Goal: Task Accomplishment & Management: Manage account settings

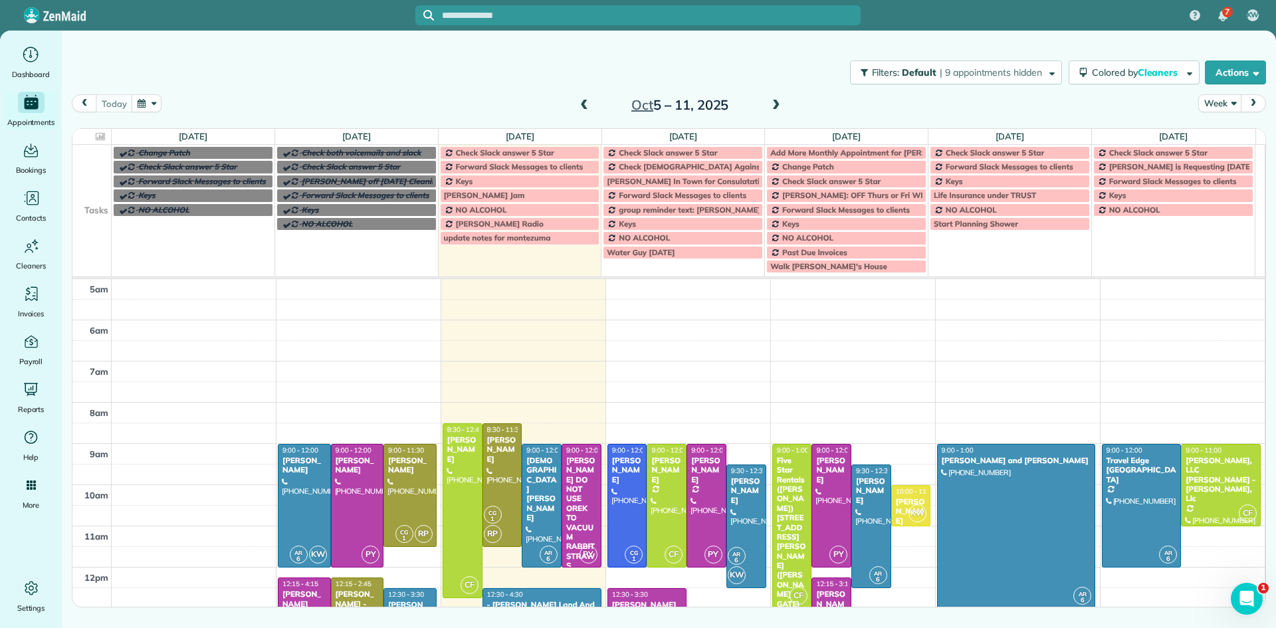
scroll to position [108, 0]
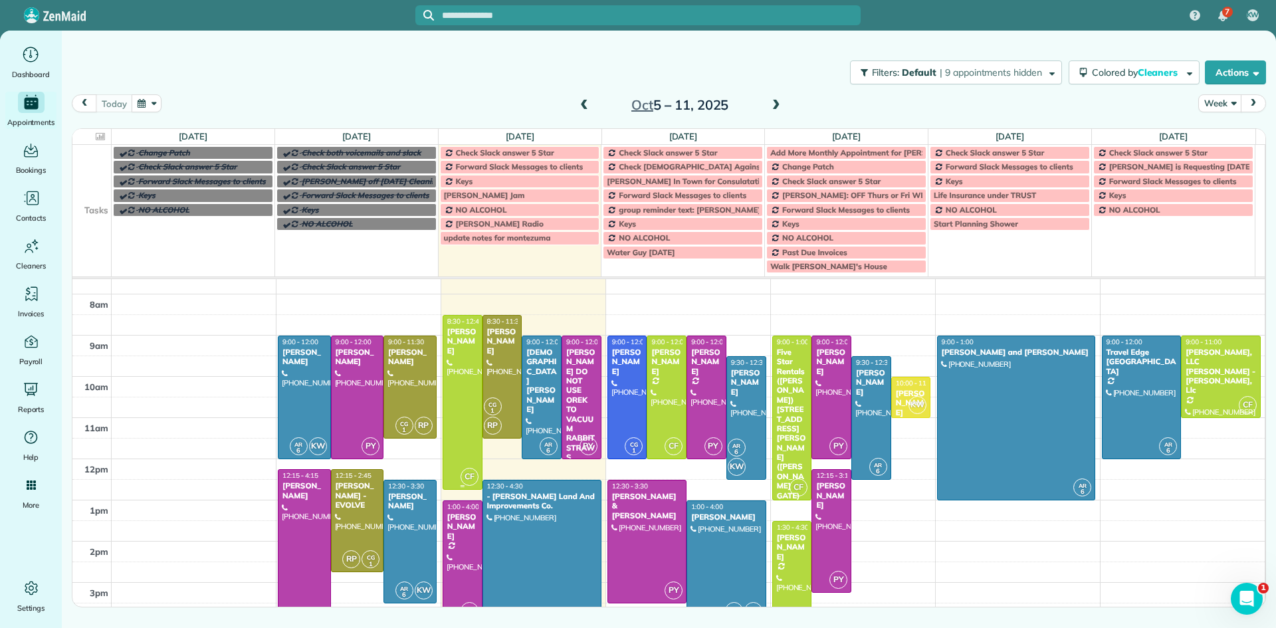
click at [457, 344] on div "[PERSON_NAME]" at bounding box center [463, 341] width 32 height 29
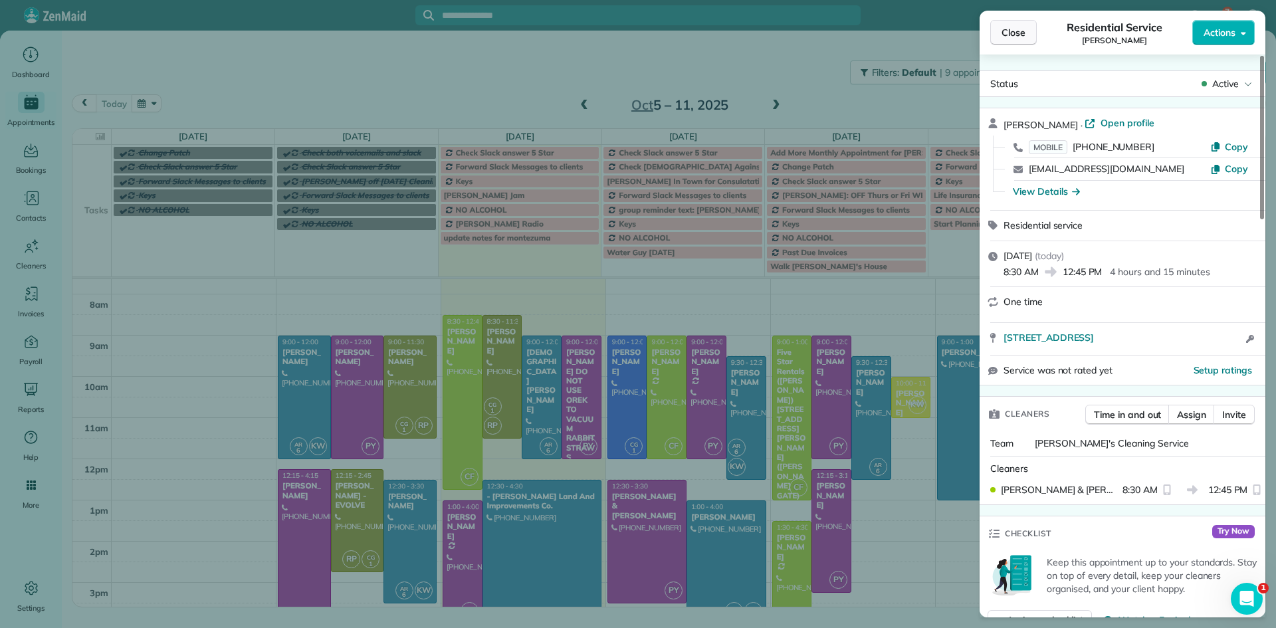
click at [1018, 33] on span "Close" at bounding box center [1014, 32] width 24 height 13
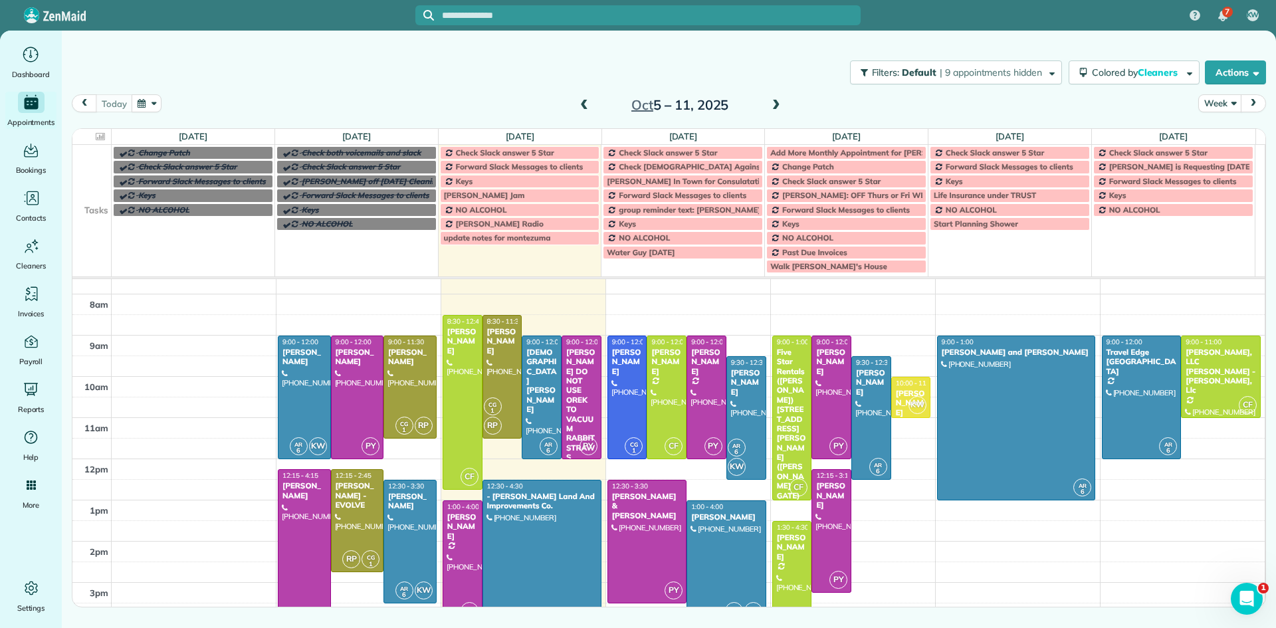
drag, startPoint x: 815, startPoint y: 619, endPoint x: 810, endPoint y: 642, distance: 23.1
click at [497, 396] on div at bounding box center [502, 377] width 39 height 122
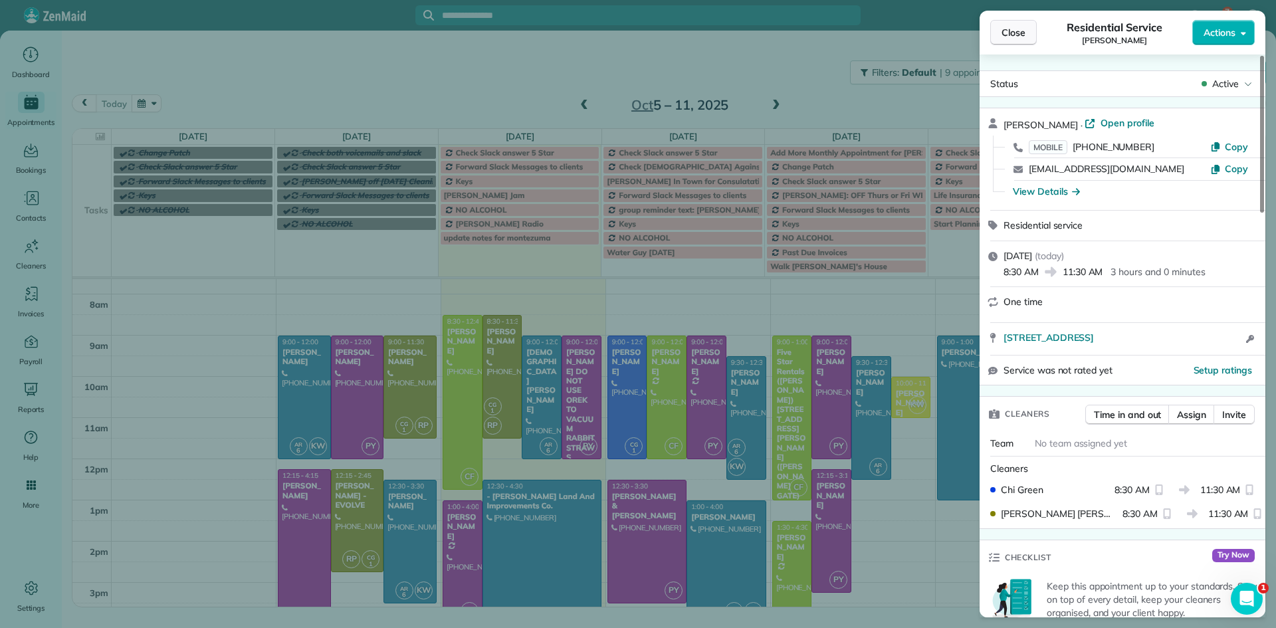
click at [1025, 37] on span "Close" at bounding box center [1014, 32] width 24 height 13
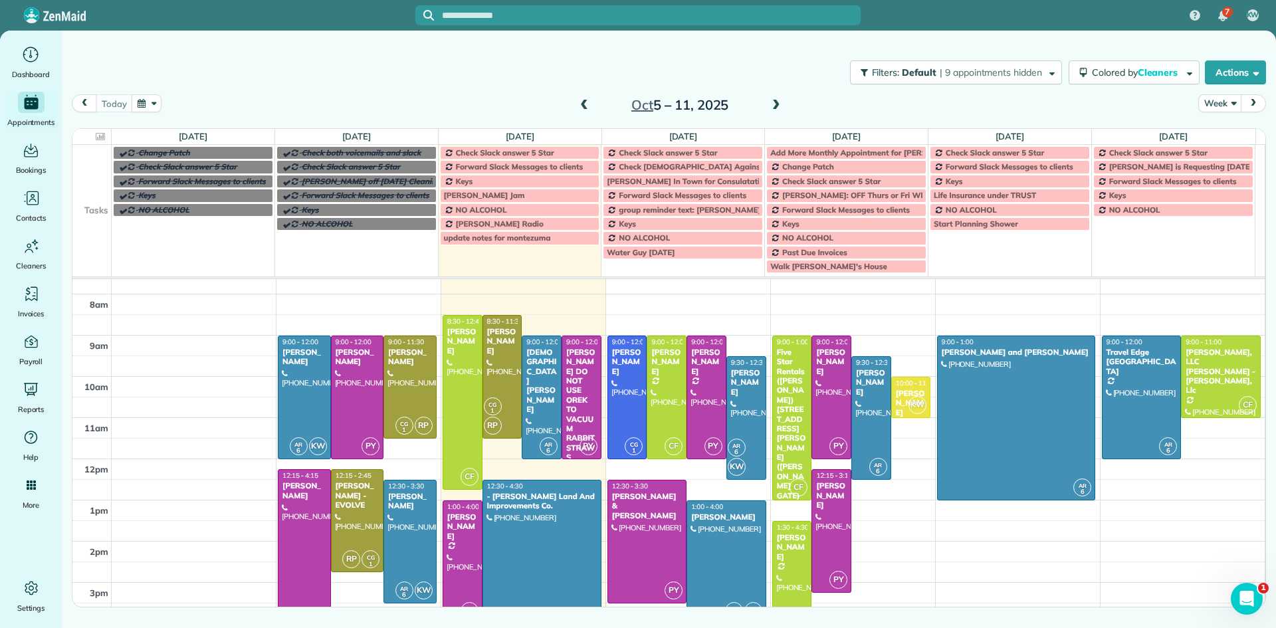
click at [488, 153] on span "Check Slack answer 5 Star" at bounding box center [505, 153] width 98 height 10
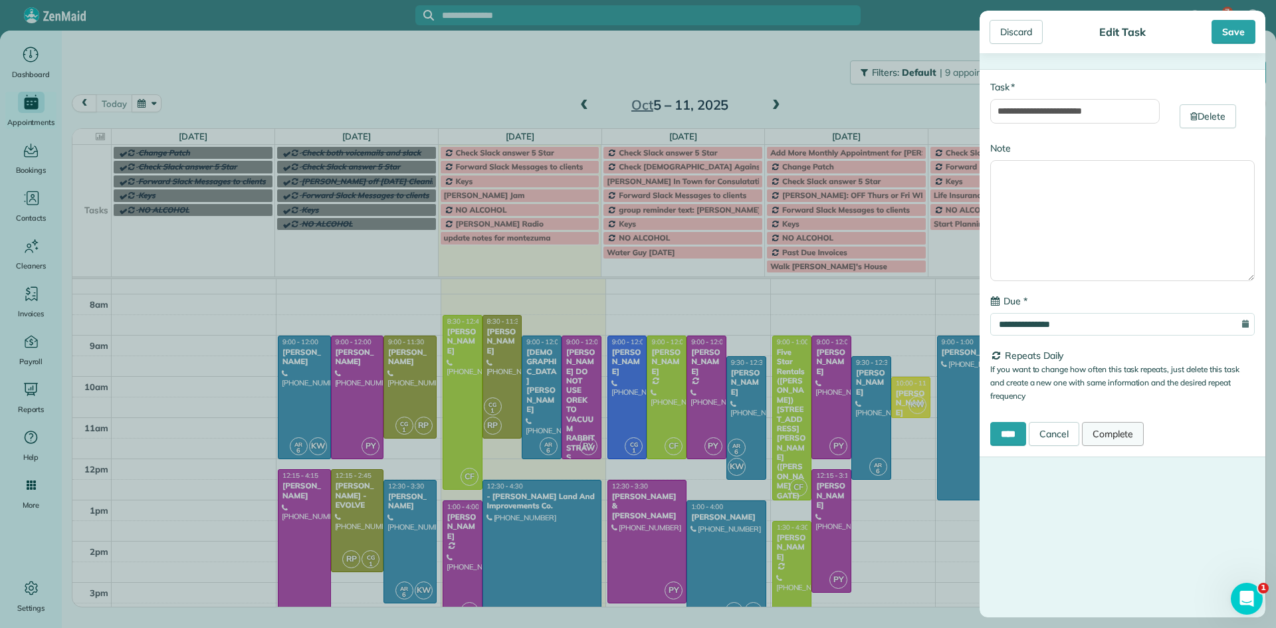
click at [1107, 433] on link "Complete" at bounding box center [1113, 434] width 62 height 24
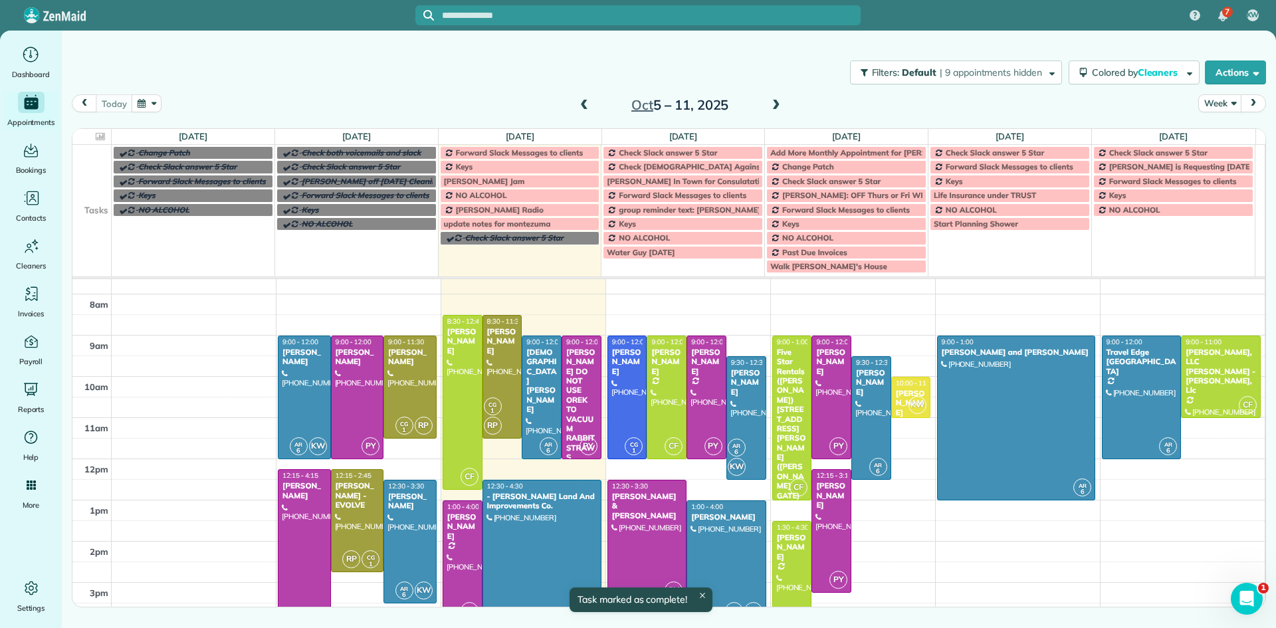
click at [499, 150] on span "Forward Slack Messages to clients" at bounding box center [520, 153] width 128 height 10
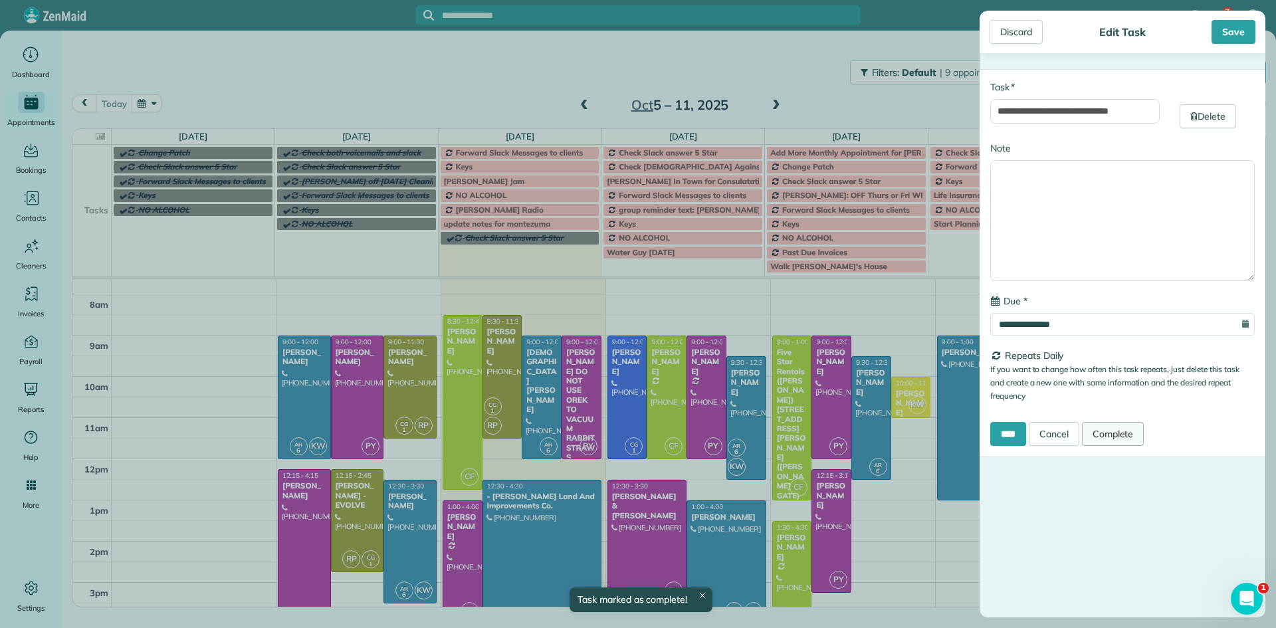
click at [1106, 441] on link "Complete" at bounding box center [1113, 434] width 62 height 24
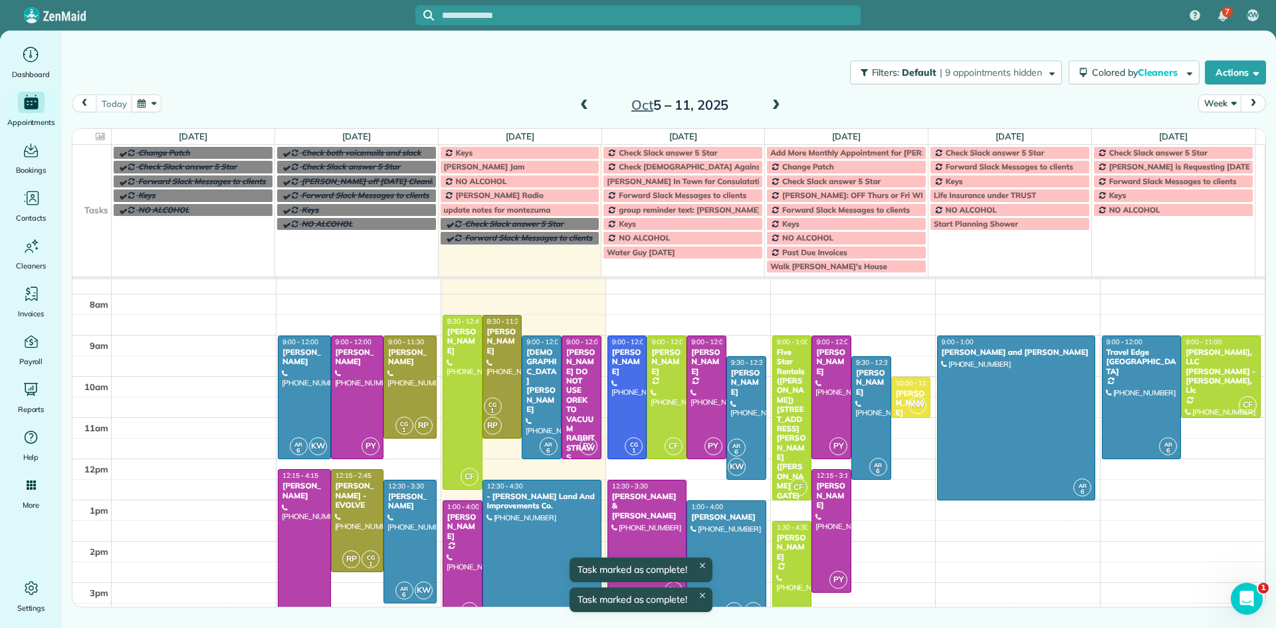
click at [485, 155] on div "Keys" at bounding box center [520, 152] width 152 height 9
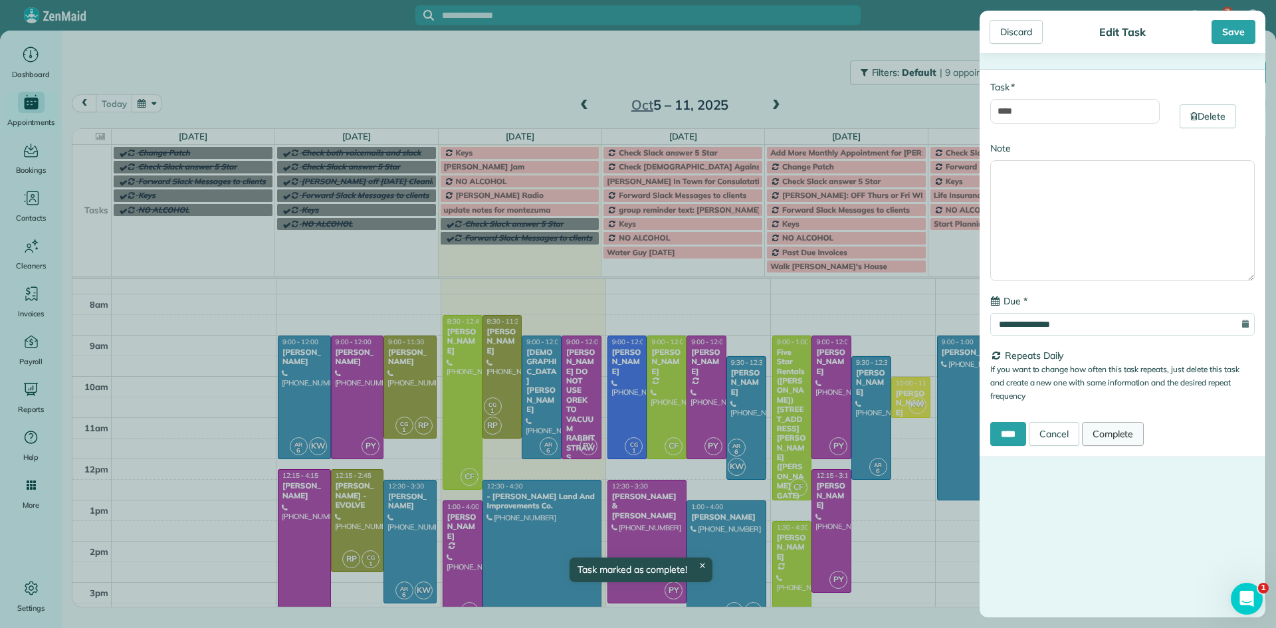
click at [1132, 432] on link "Complete" at bounding box center [1113, 434] width 62 height 24
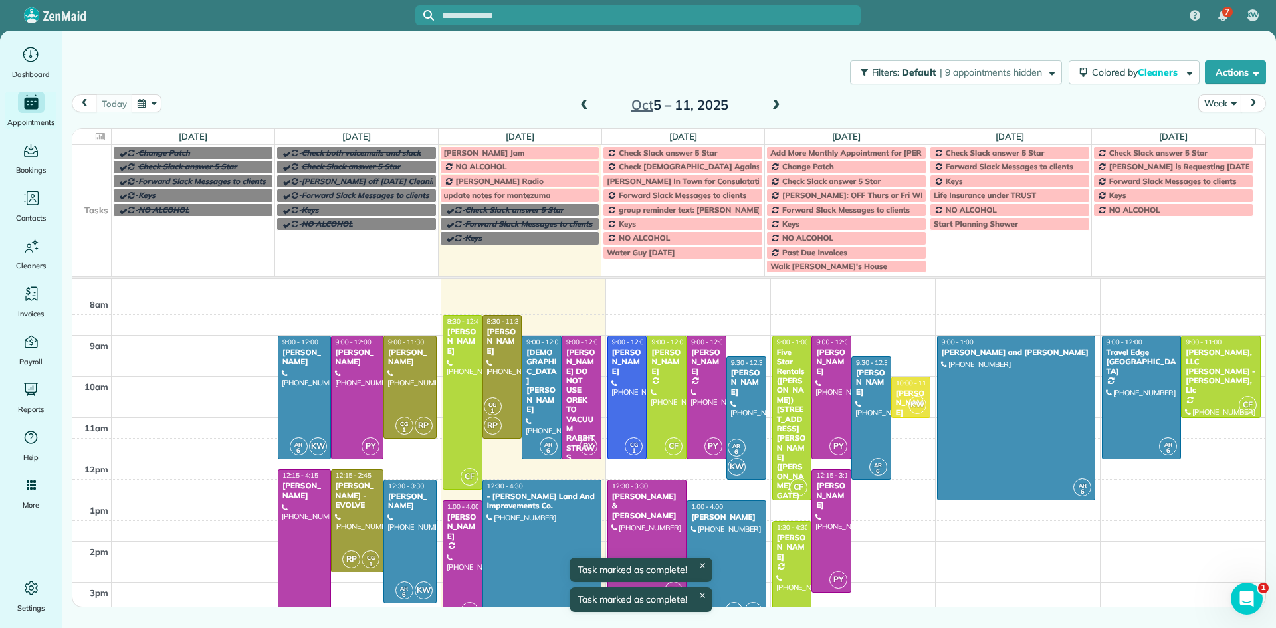
click at [509, 151] on span "[PERSON_NAME] Jam" at bounding box center [484, 153] width 81 height 10
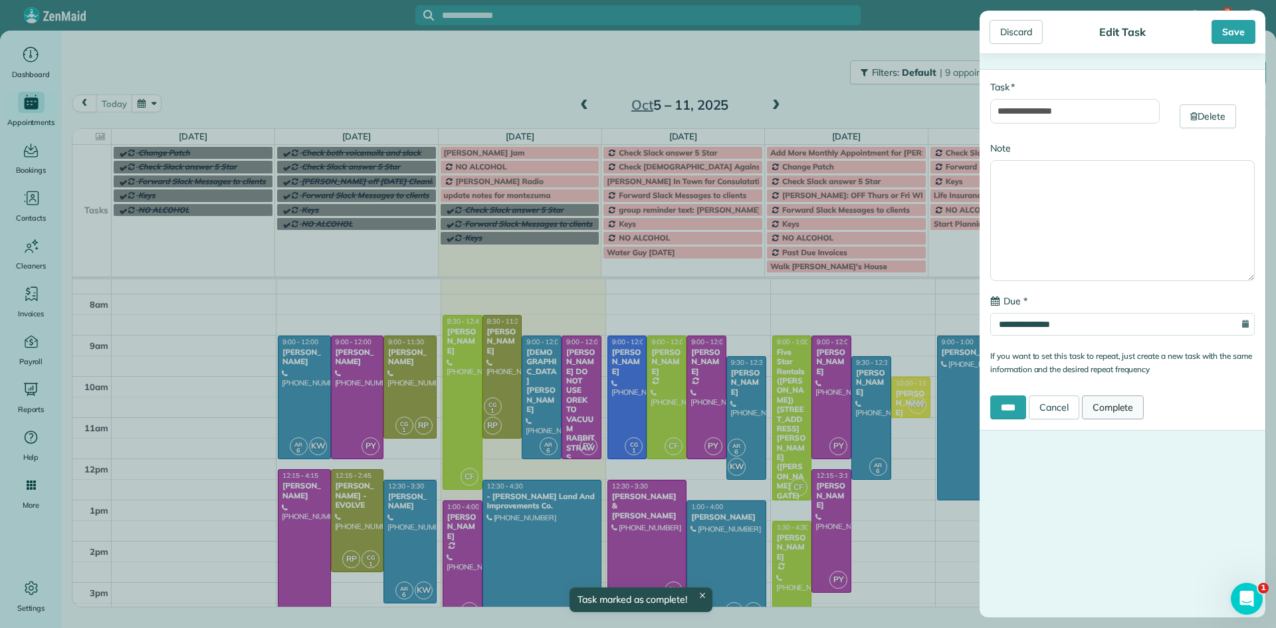
click at [1117, 404] on link "Complete" at bounding box center [1113, 408] width 62 height 24
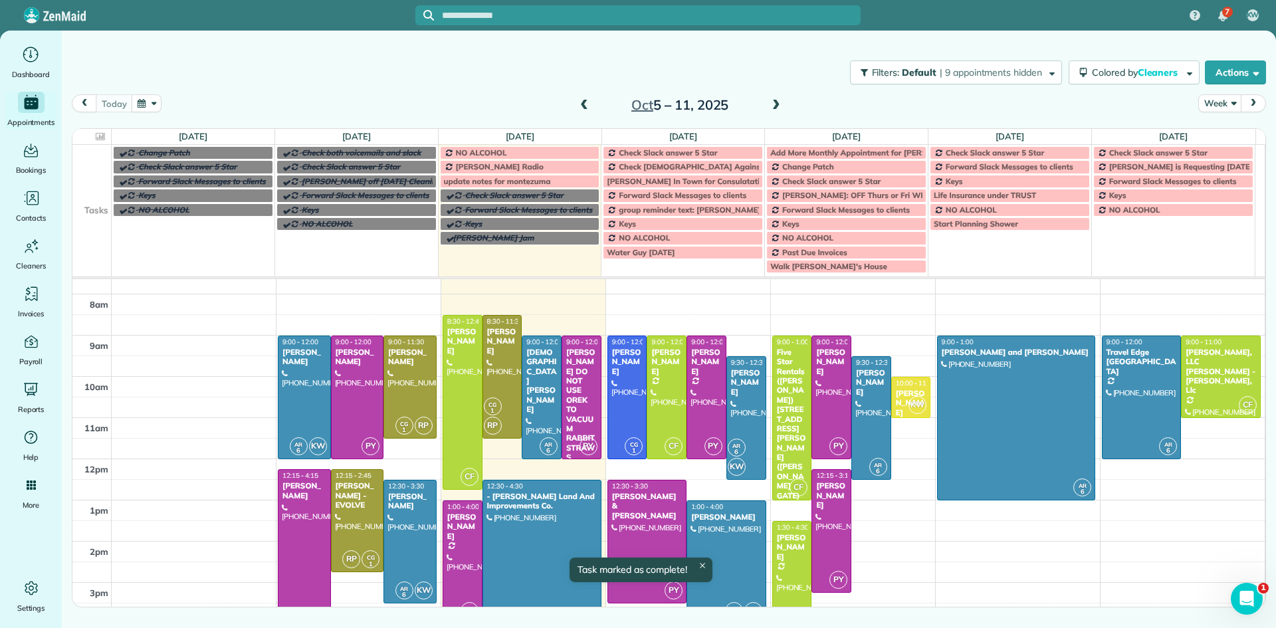
click at [471, 152] on span "NO ALCOHOL" at bounding box center [481, 153] width 51 height 10
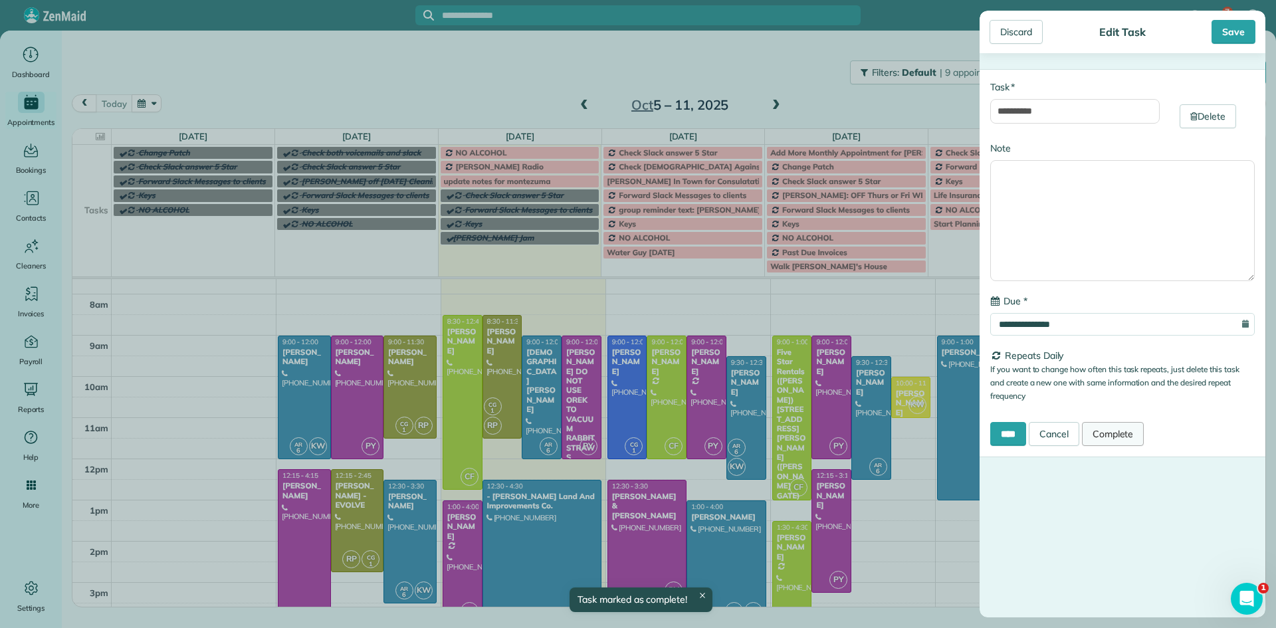
click at [1112, 432] on link "Complete" at bounding box center [1113, 434] width 62 height 24
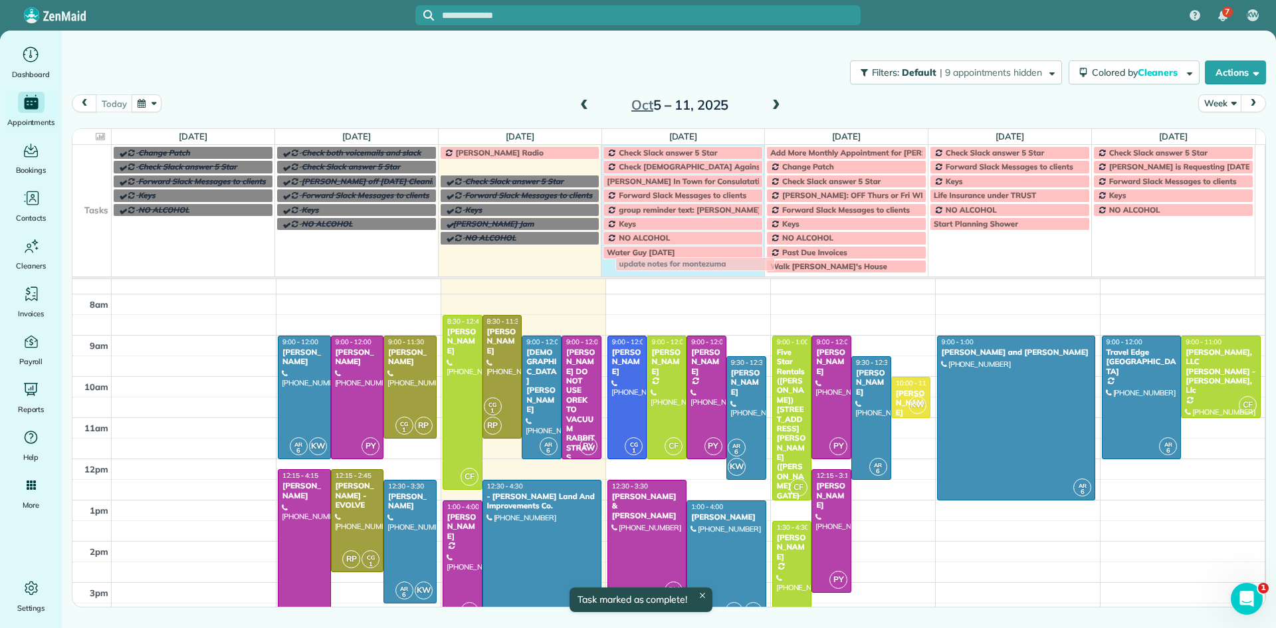
drag, startPoint x: 517, startPoint y: 162, endPoint x: 692, endPoint y: 259, distance: 200.6
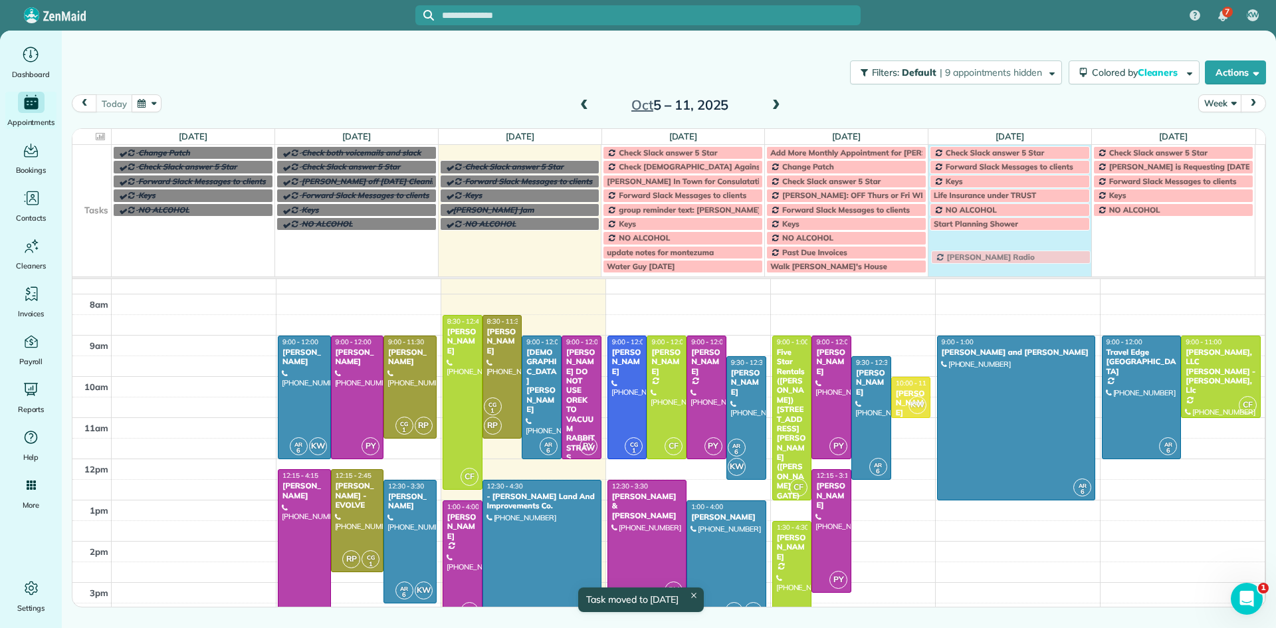
drag, startPoint x: 555, startPoint y: 152, endPoint x: 1046, endPoint y: 257, distance: 502.3
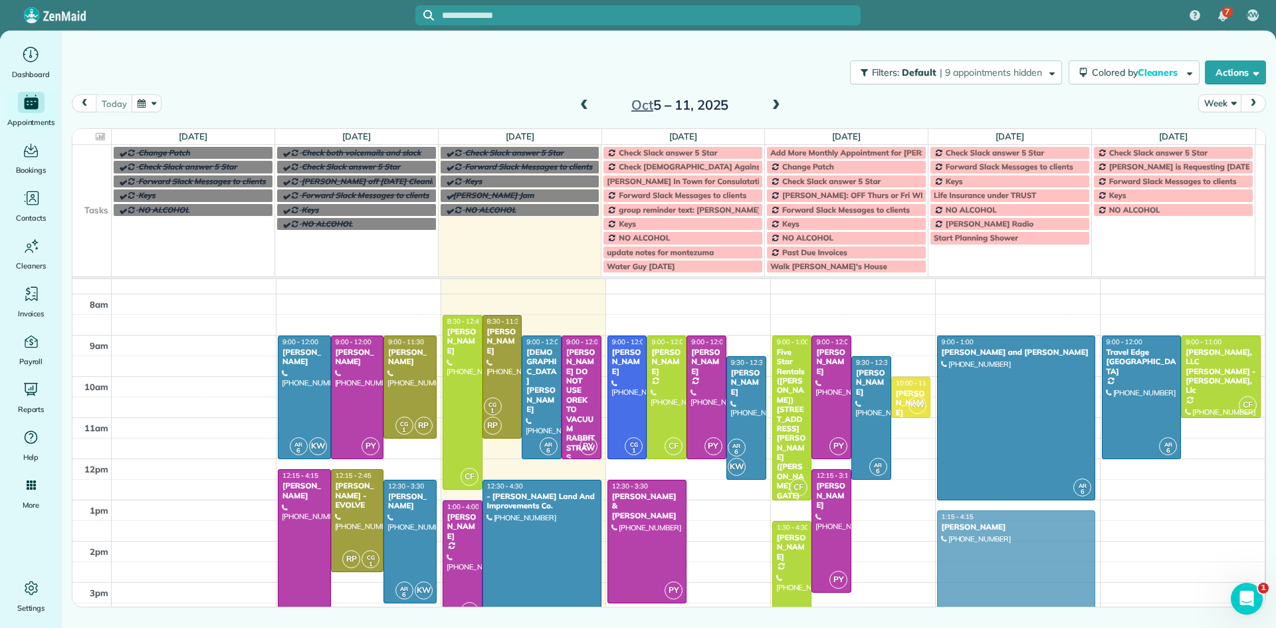
drag, startPoint x: 695, startPoint y: 546, endPoint x: 970, endPoint y: 554, distance: 275.4
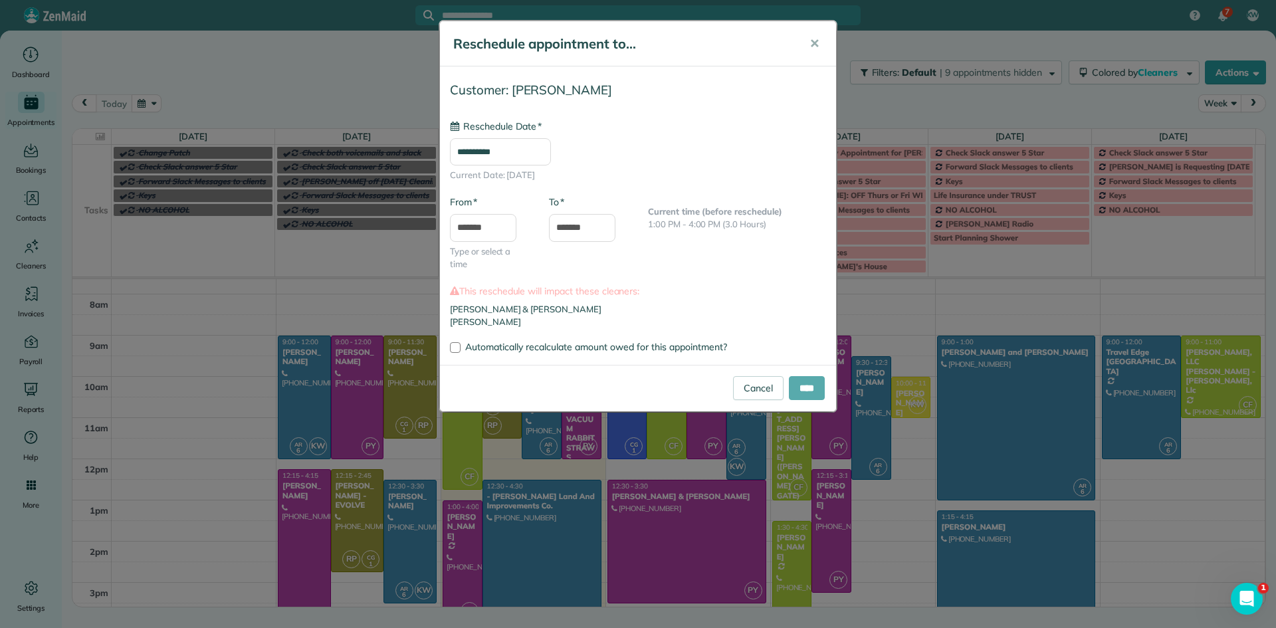
type input "**********"
click at [803, 384] on input "****" at bounding box center [807, 388] width 36 height 24
